Goal: Information Seeking & Learning: Learn about a topic

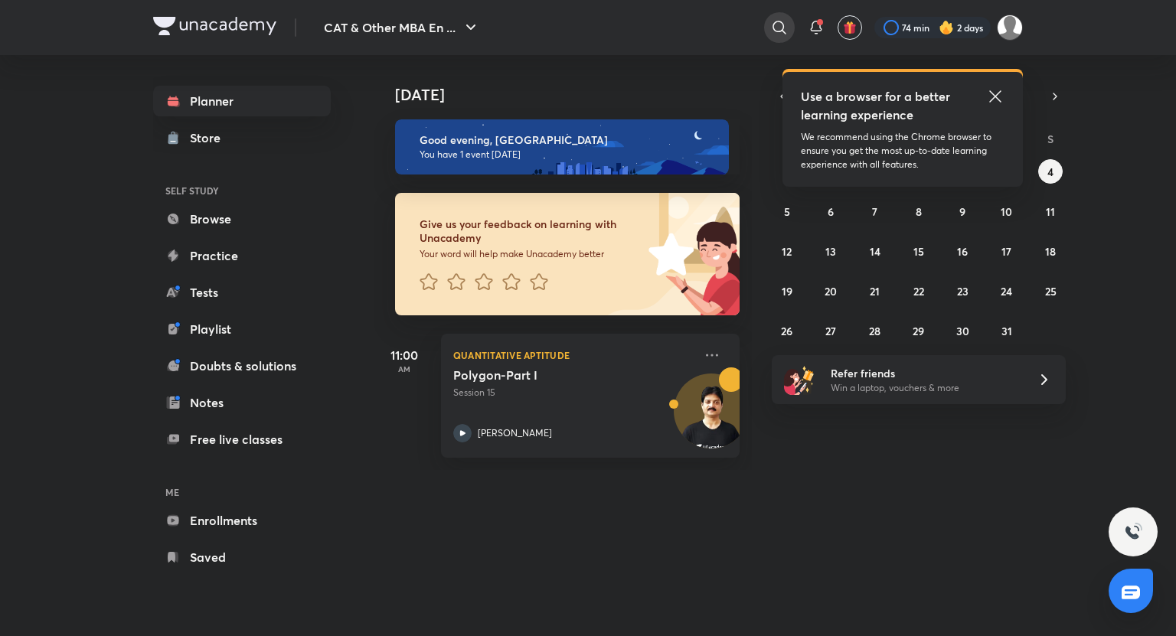
click at [782, 28] on icon at bounding box center [779, 27] width 13 height 13
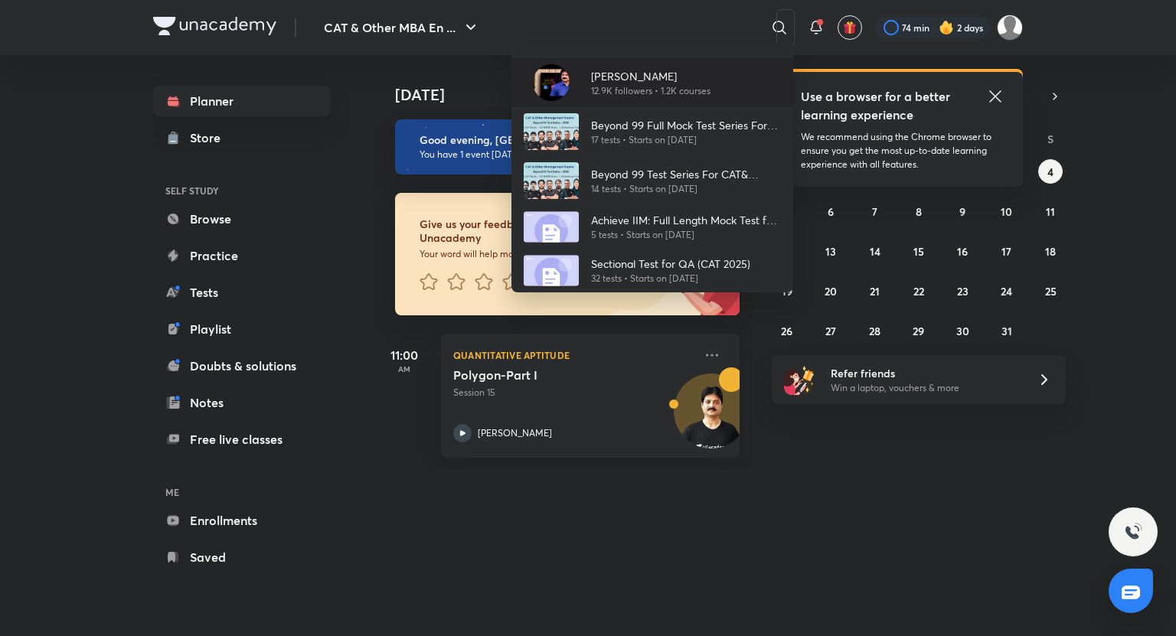
click at [660, 77] on p "[PERSON_NAME]" at bounding box center [650, 76] width 119 height 16
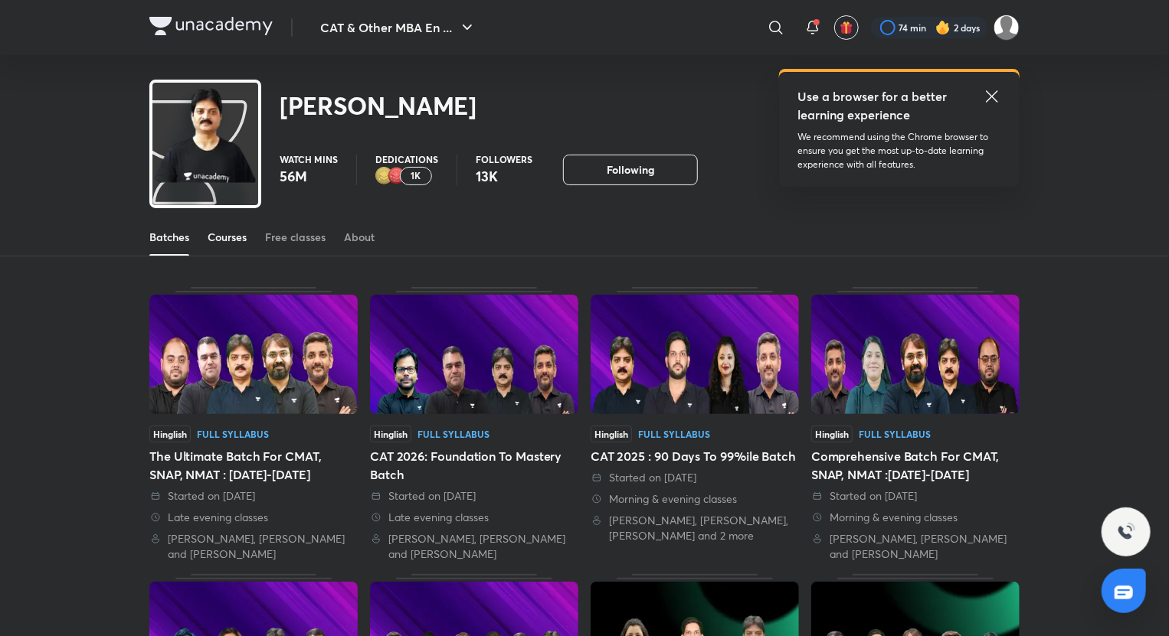
click at [235, 248] on link "Courses" at bounding box center [227, 237] width 39 height 37
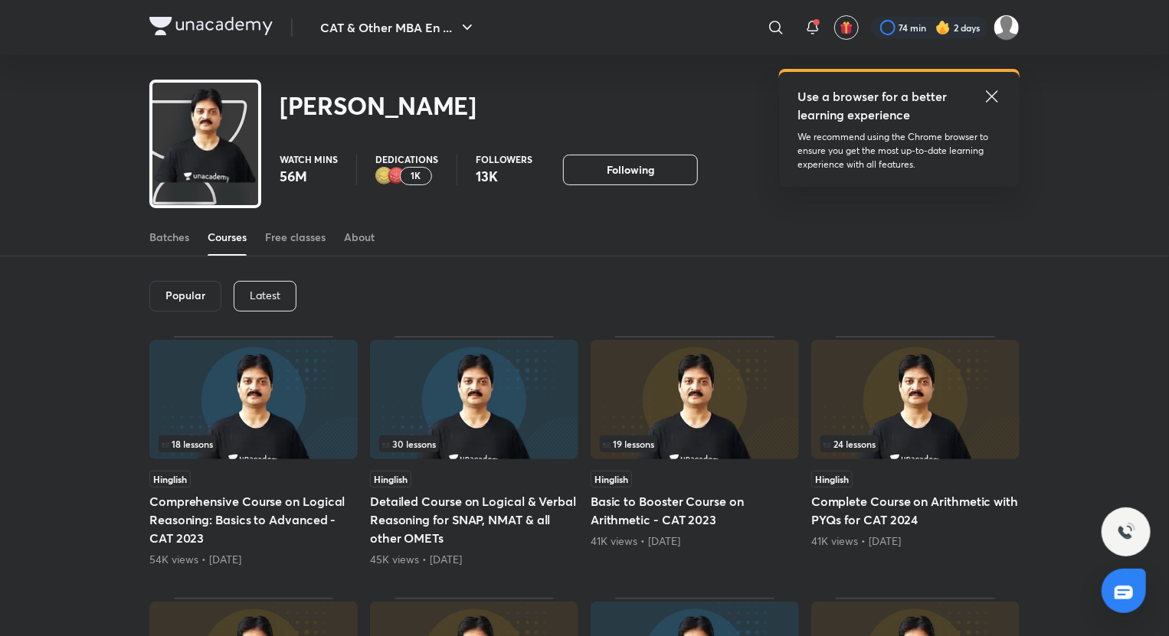
click at [273, 310] on div "Latest" at bounding box center [265, 296] width 63 height 31
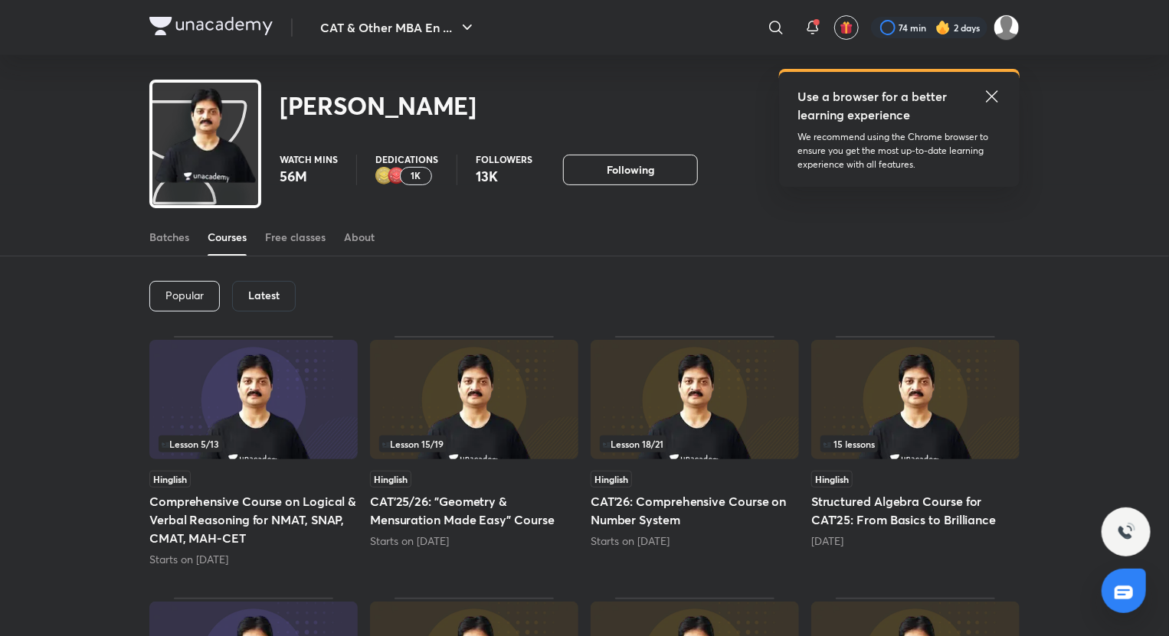
click at [541, 520] on h5 "CAT'25/26: "Geometry & Mensuration Made Easy" Course" at bounding box center [474, 510] width 208 height 37
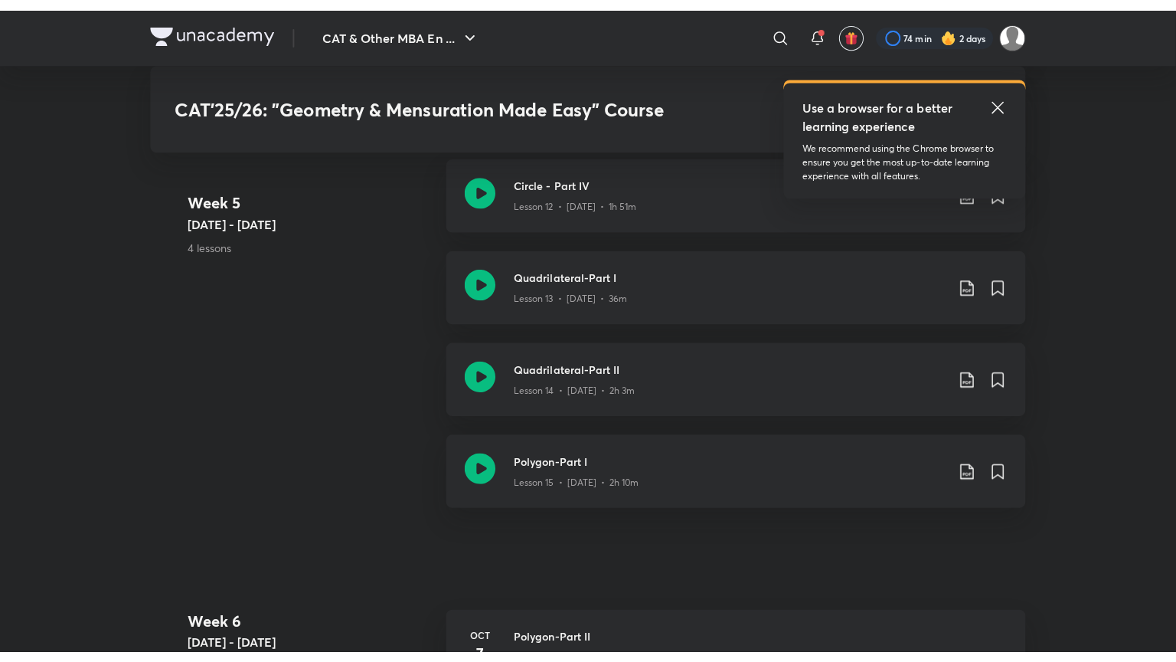
scroll to position [2166, 0]
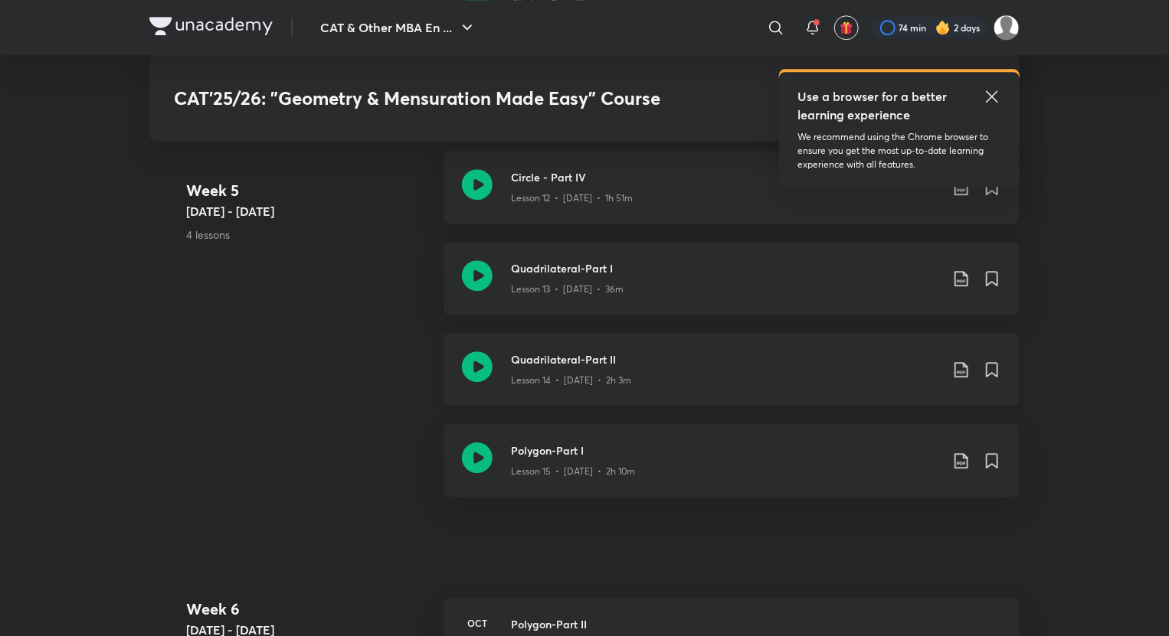
click at [481, 368] on icon at bounding box center [477, 367] width 31 height 31
